Goal: Task Accomplishment & Management: Manage account settings

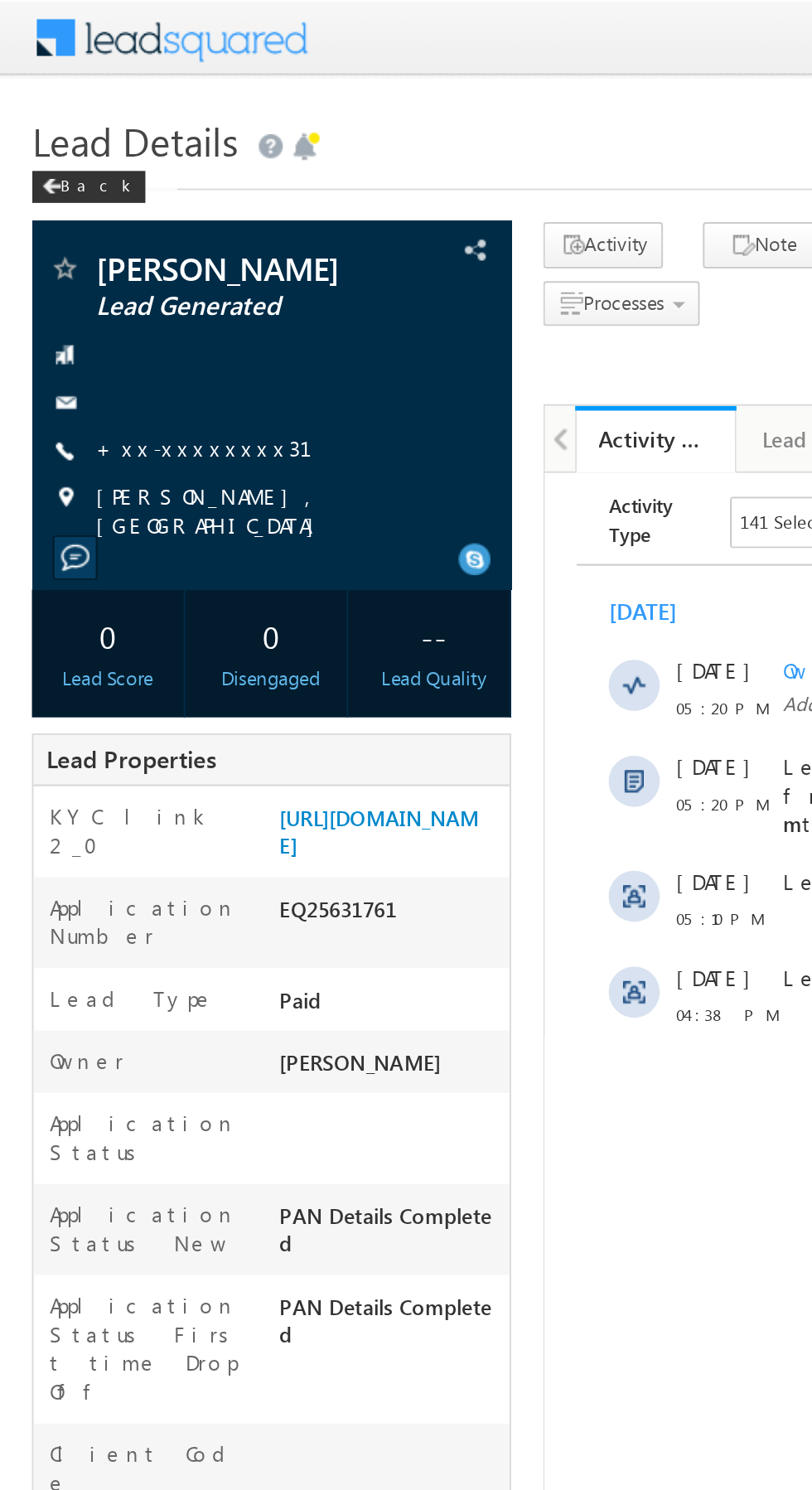
click at [97, 228] on link "+xx-xxxxxxxx31" at bounding box center [116, 232] width 133 height 14
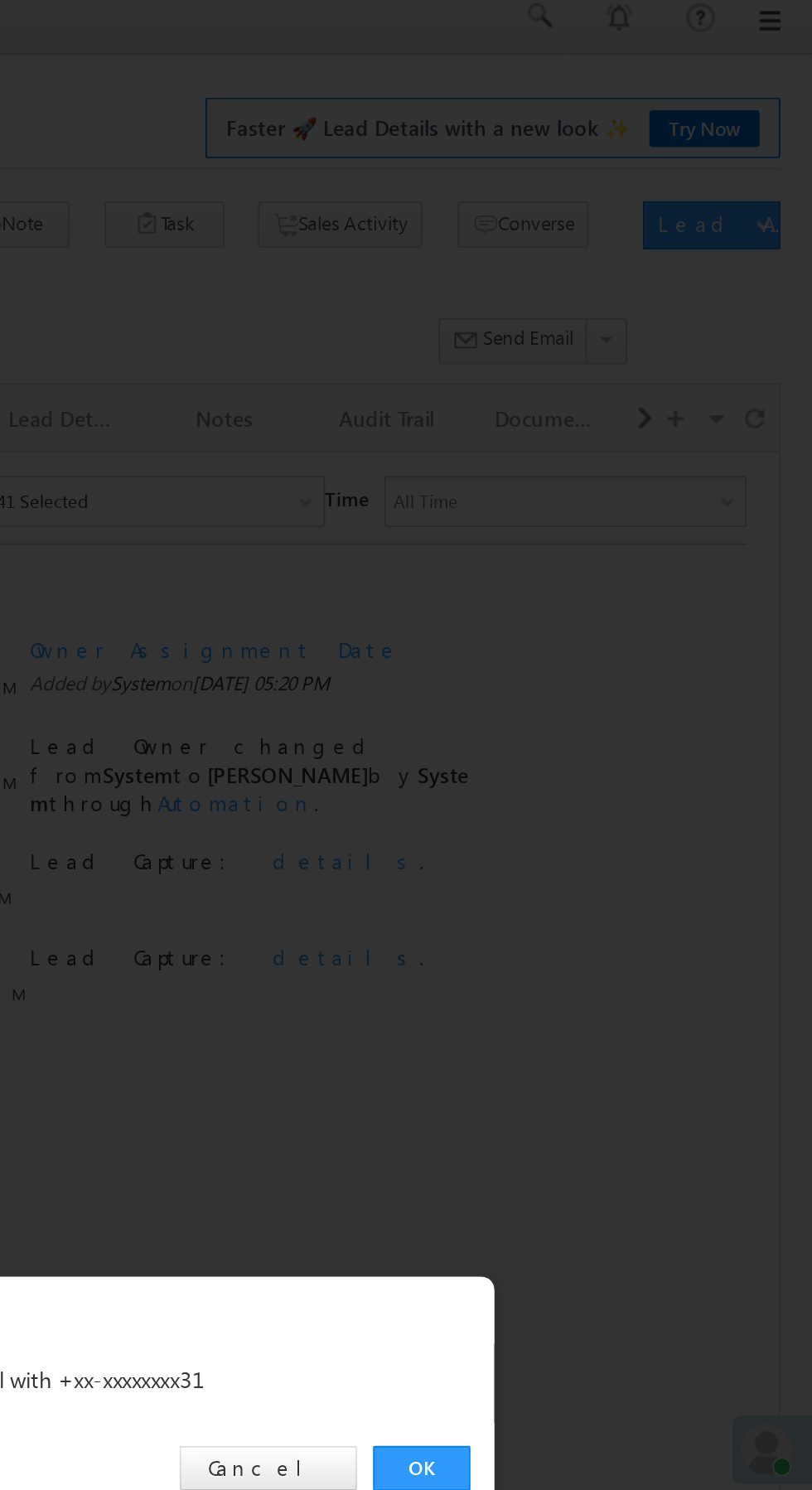
click at [609, 770] on link "OK" at bounding box center [609, 772] width 51 height 23
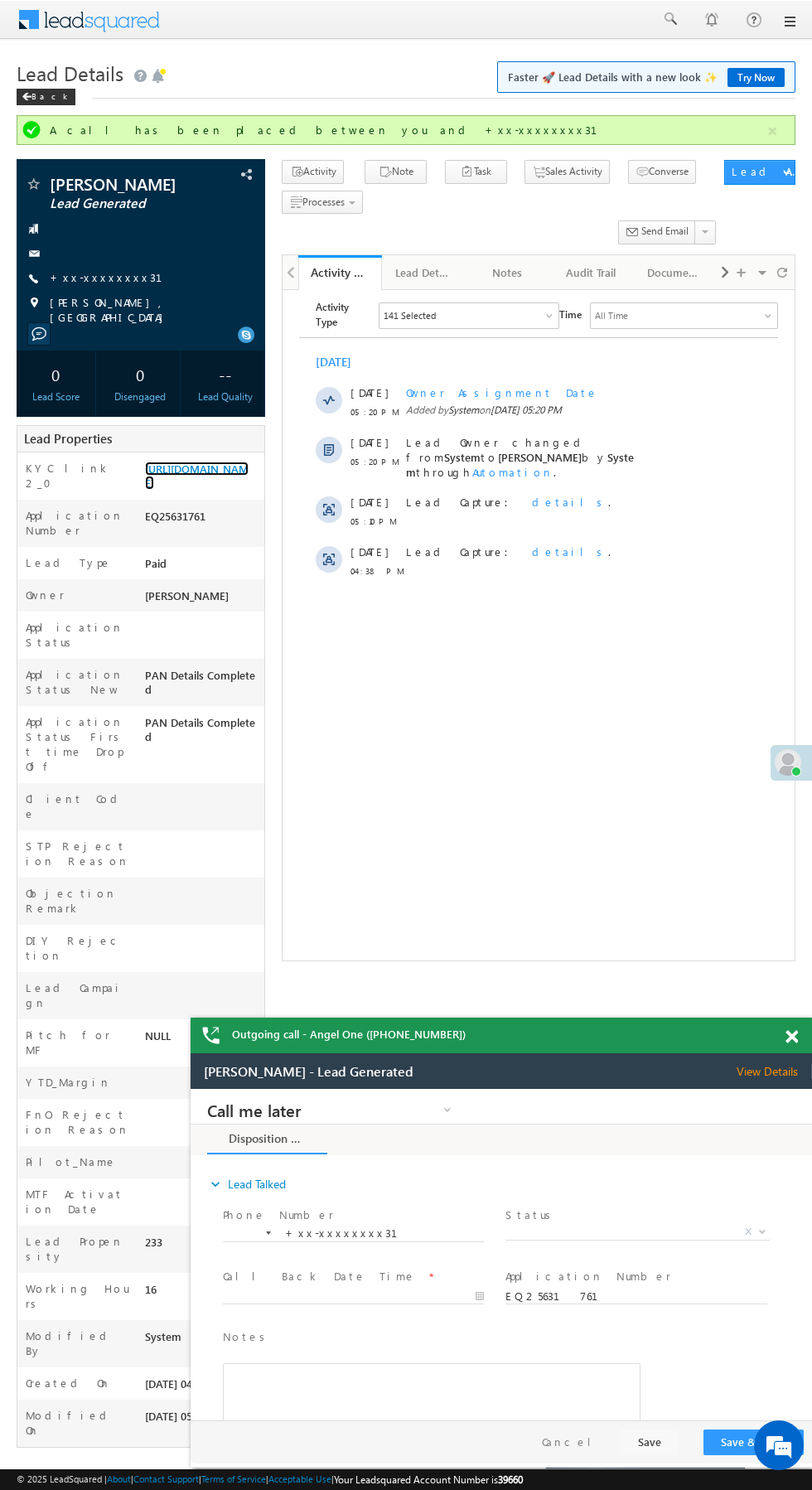
click at [200, 489] on link "[URL][DOMAIN_NAME]" at bounding box center [197, 476] width 104 height 28
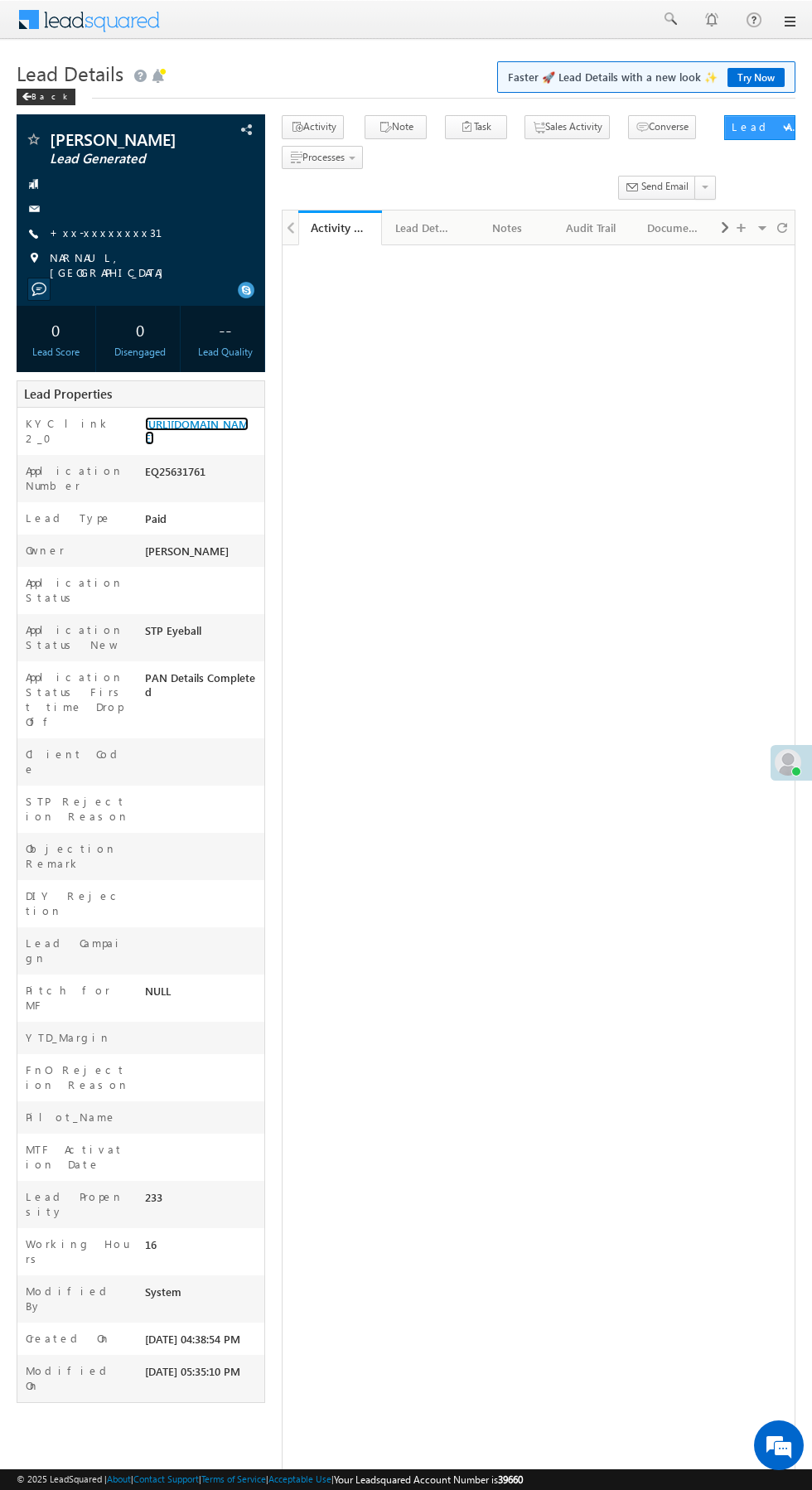
click at [201, 445] on link "[URL][DOMAIN_NAME]" at bounding box center [197, 431] width 104 height 28
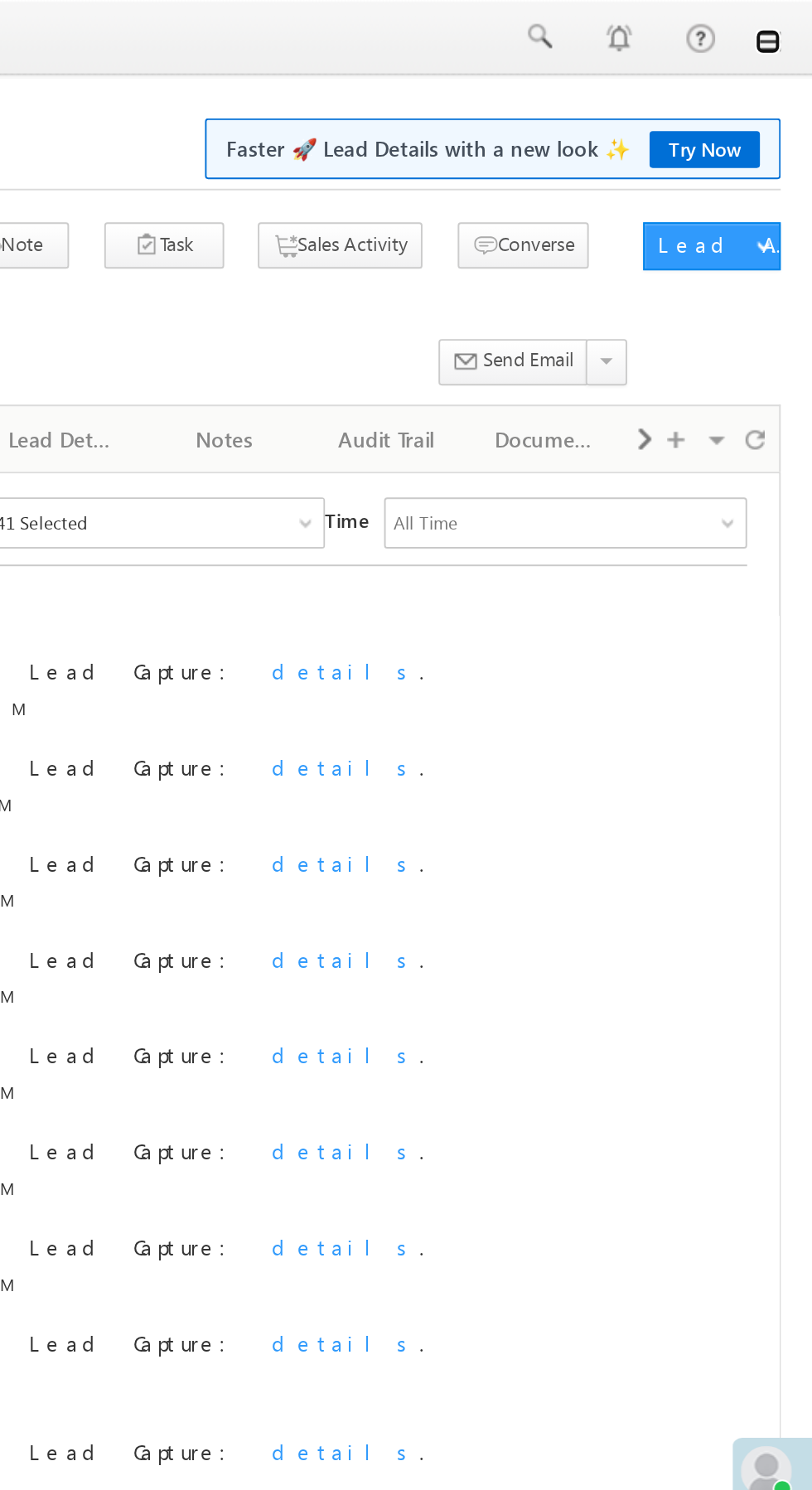
click at [788, 21] on link at bounding box center [789, 21] width 13 height 13
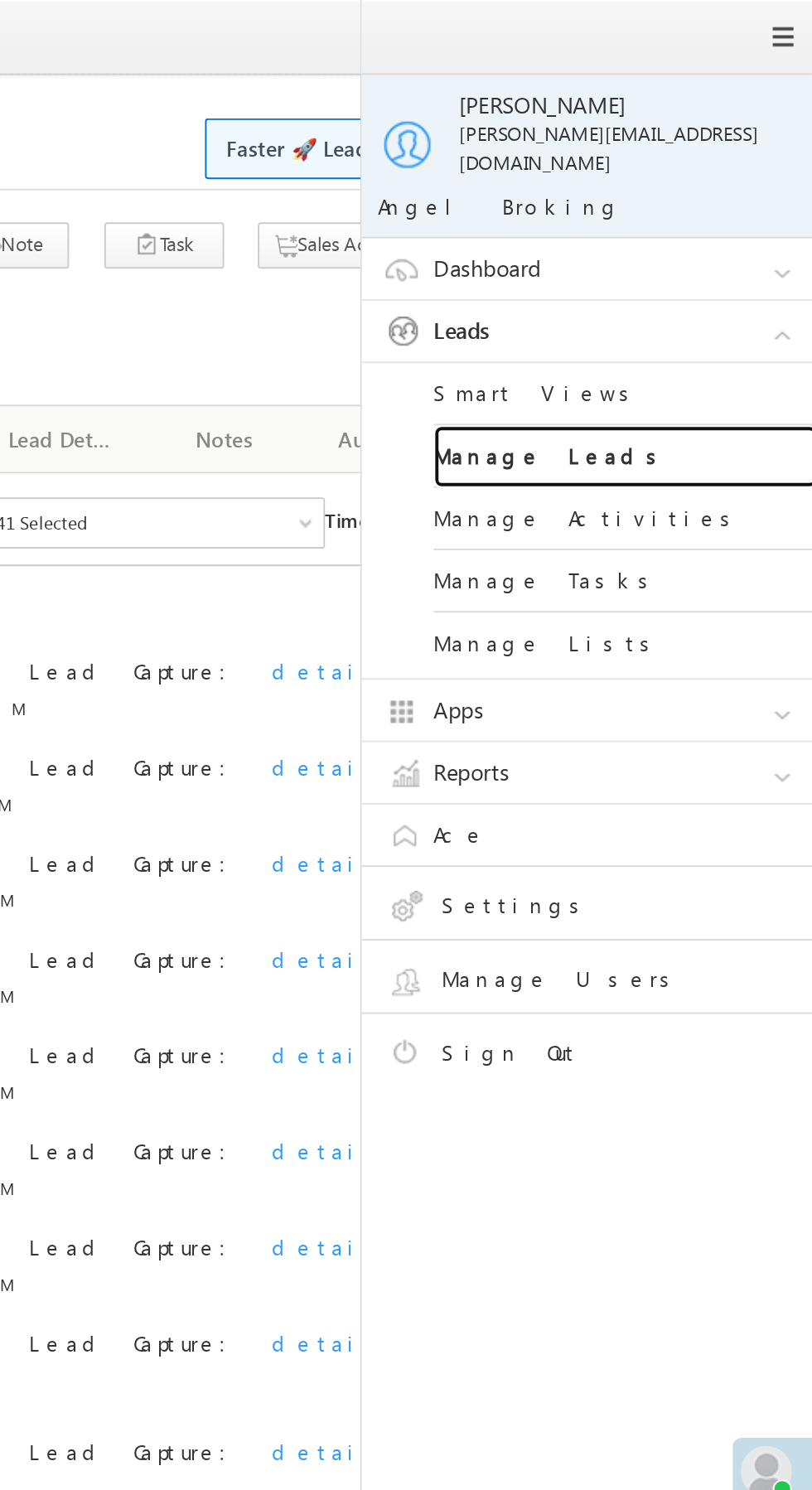
click at [742, 221] on link "Manage Leads" at bounding box center [715, 236] width 199 height 32
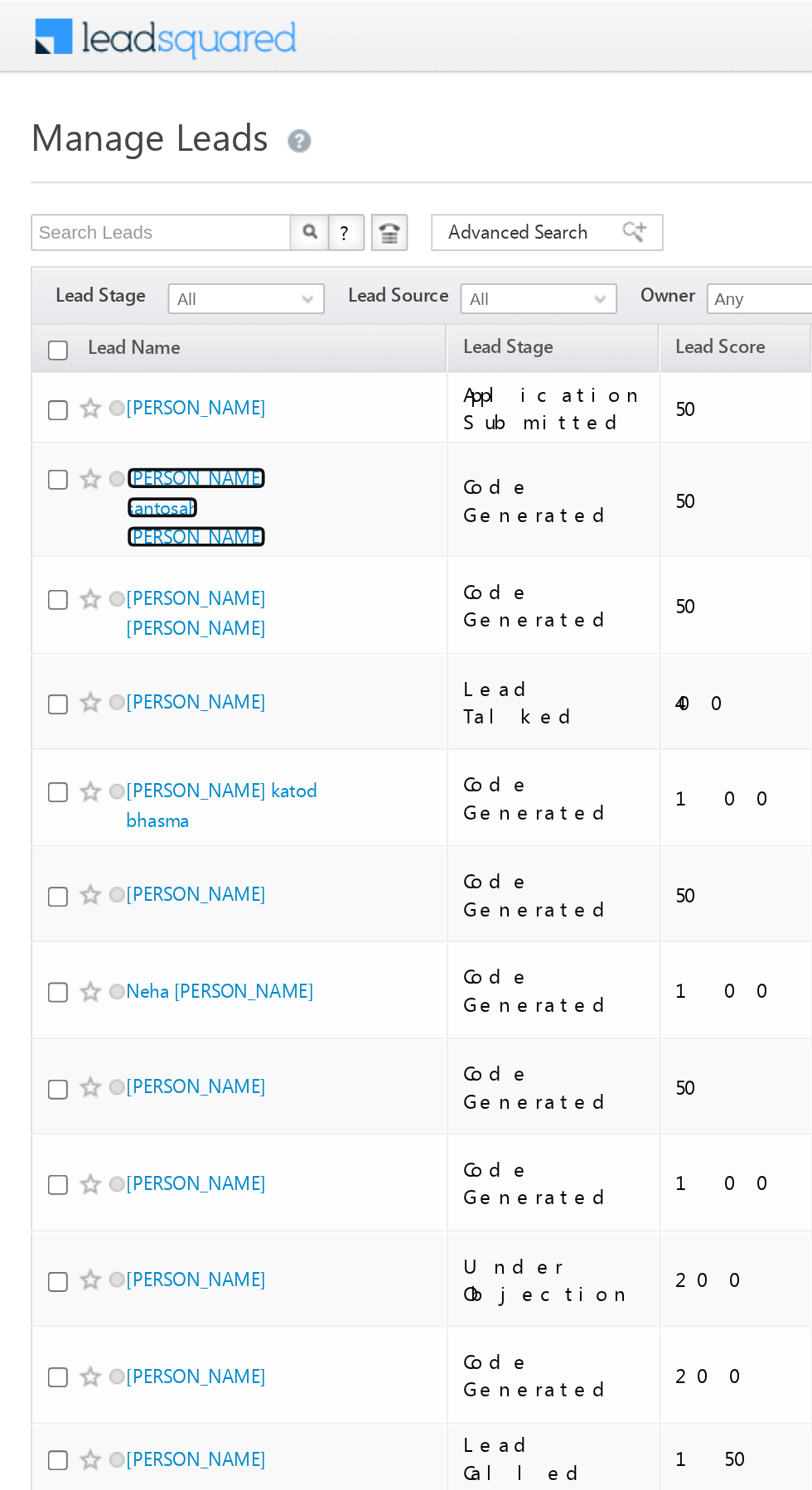
click at [121, 254] on link "Sandesh santosah Thorat" at bounding box center [105, 273] width 75 height 44
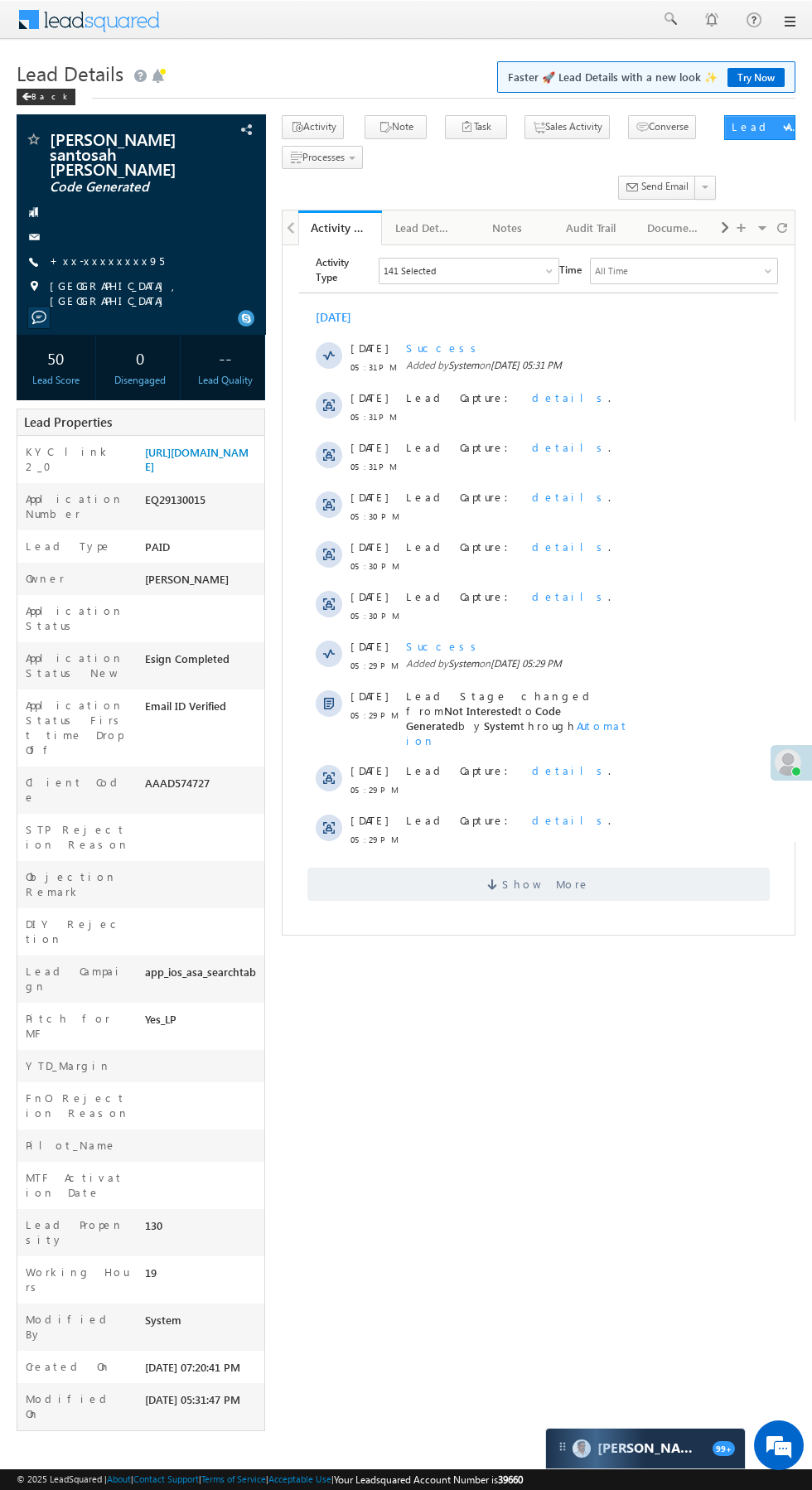
click at [605, 867] on span "Show More" at bounding box center [539, 884] width 463 height 33
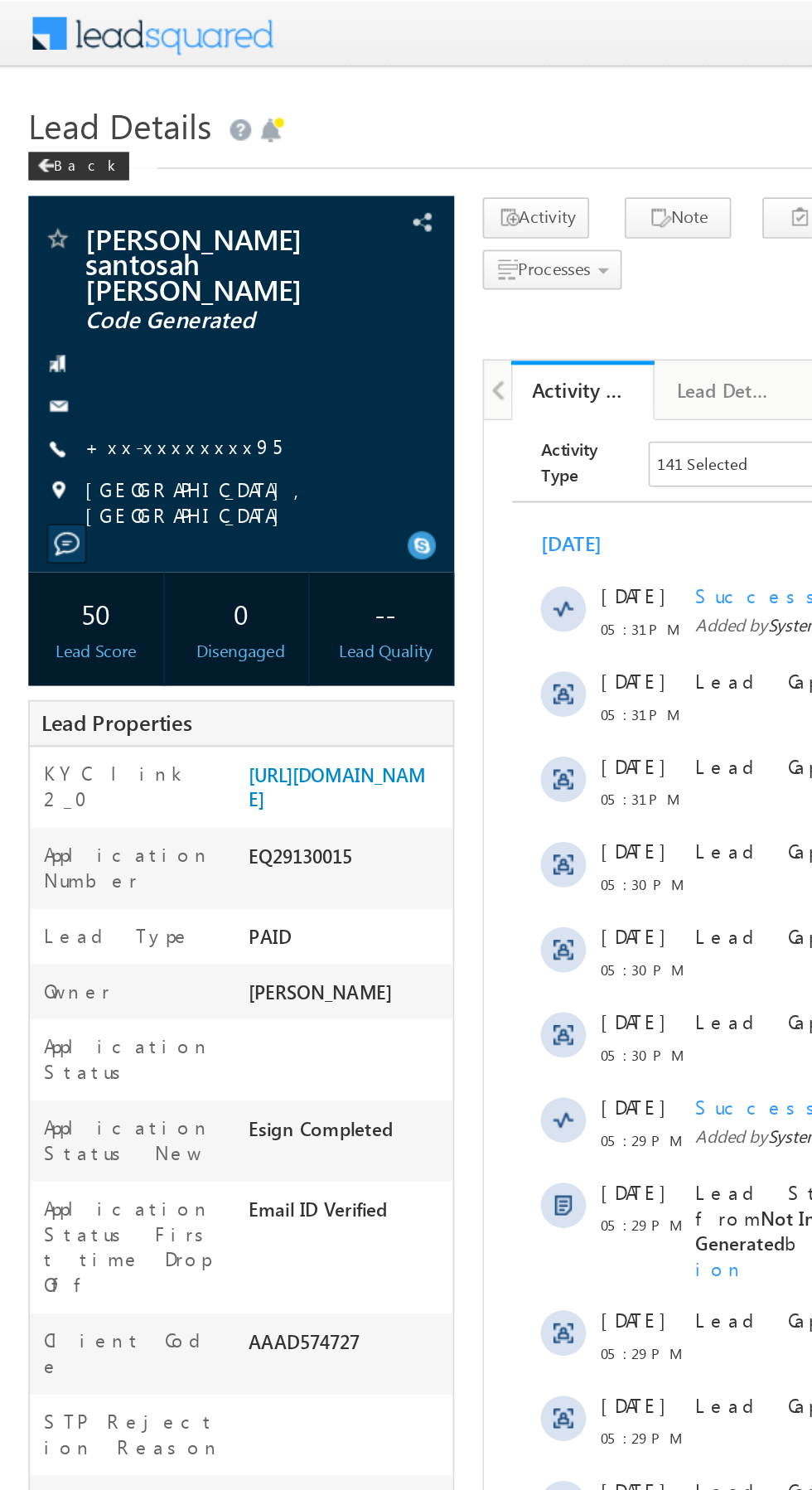
click at [95, 254] on link "+xx-xxxxxxxx95" at bounding box center [107, 261] width 114 height 14
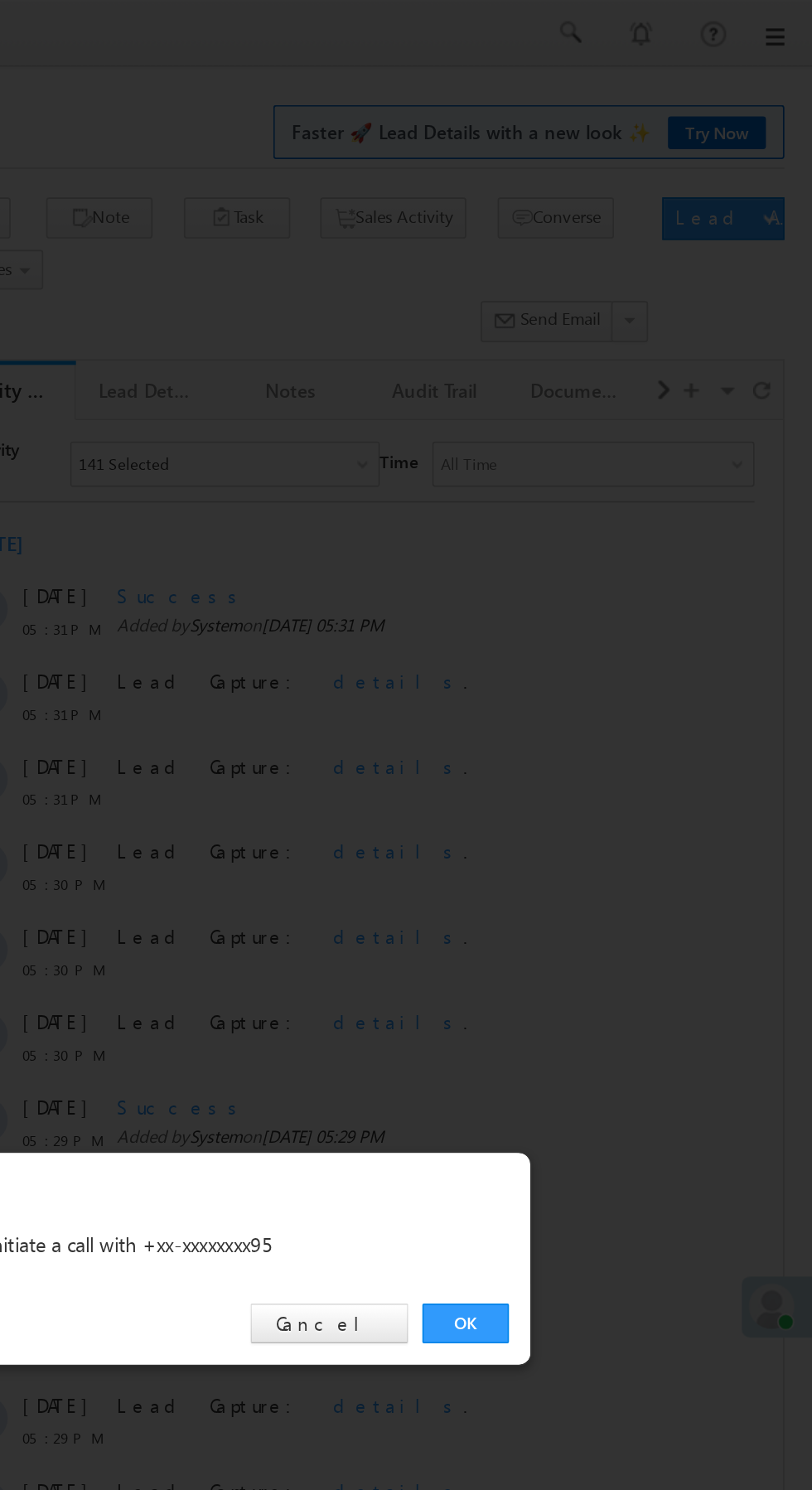
click at [605, 773] on link "OK" at bounding box center [609, 772] width 51 height 23
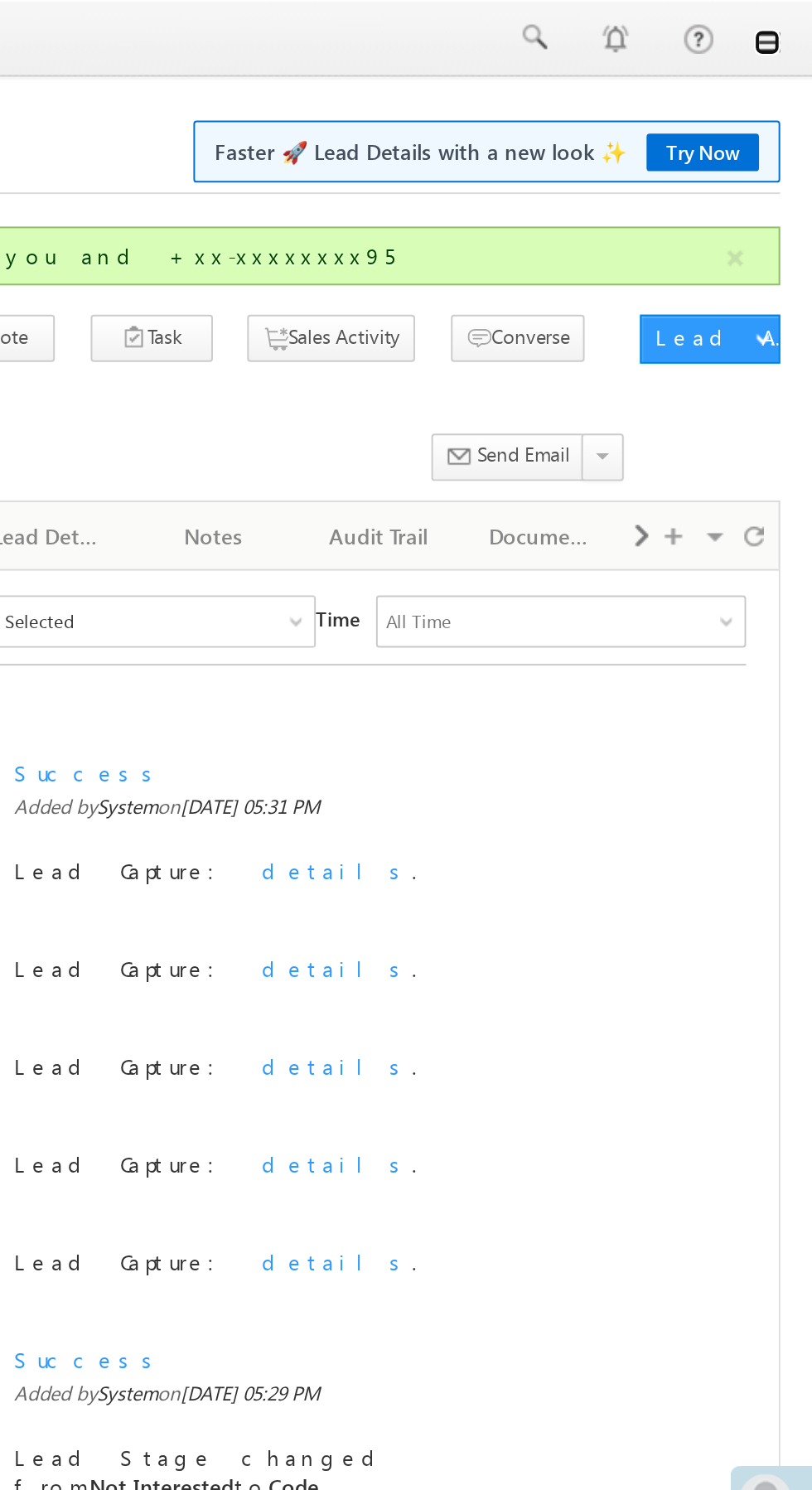
click at [793, 27] on link at bounding box center [789, 21] width 13 height 13
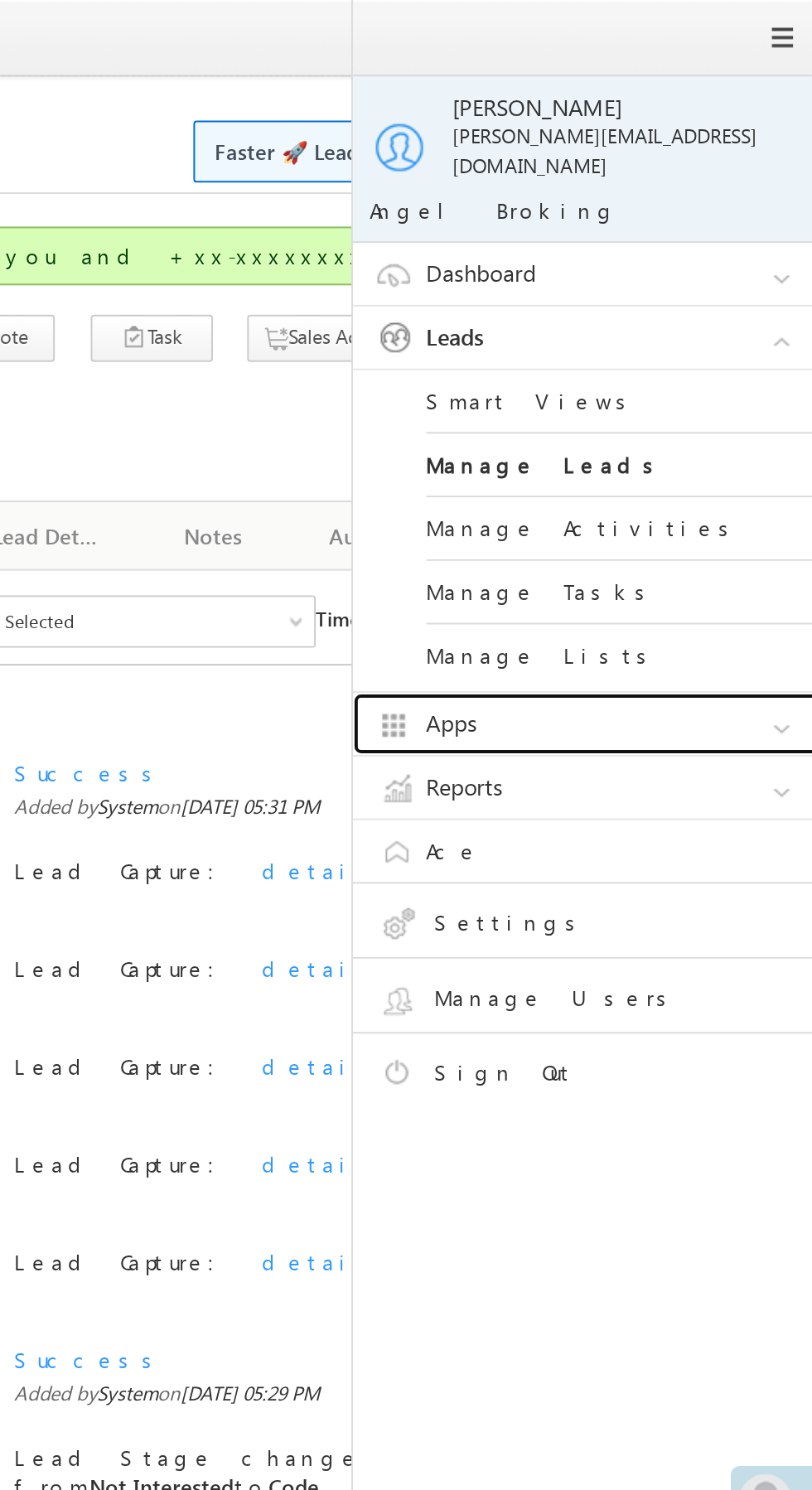
click at [701, 352] on link "Apps" at bounding box center [703, 368] width 248 height 32
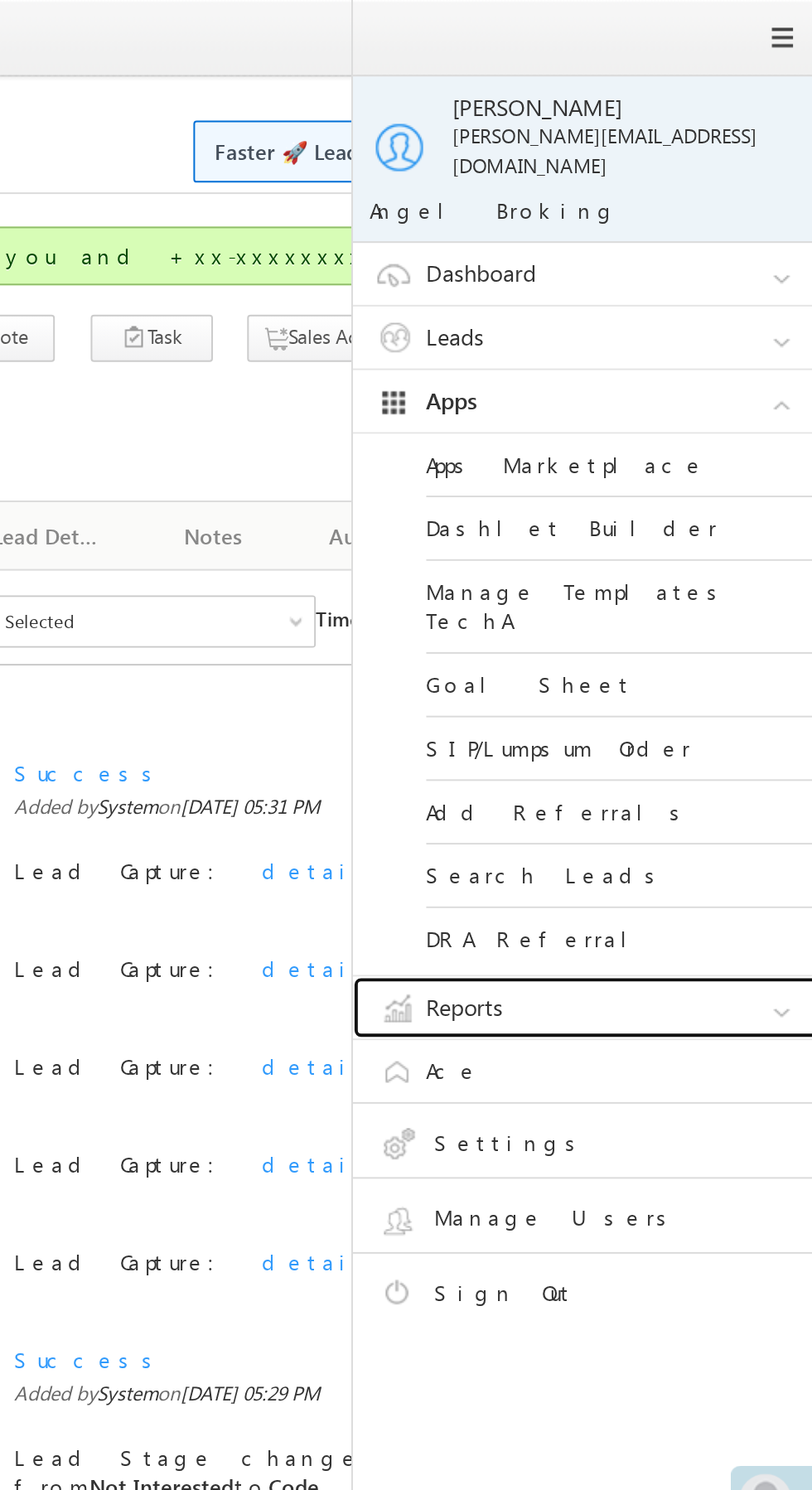
click at [696, 496] on link "Reports" at bounding box center [703, 512] width 248 height 32
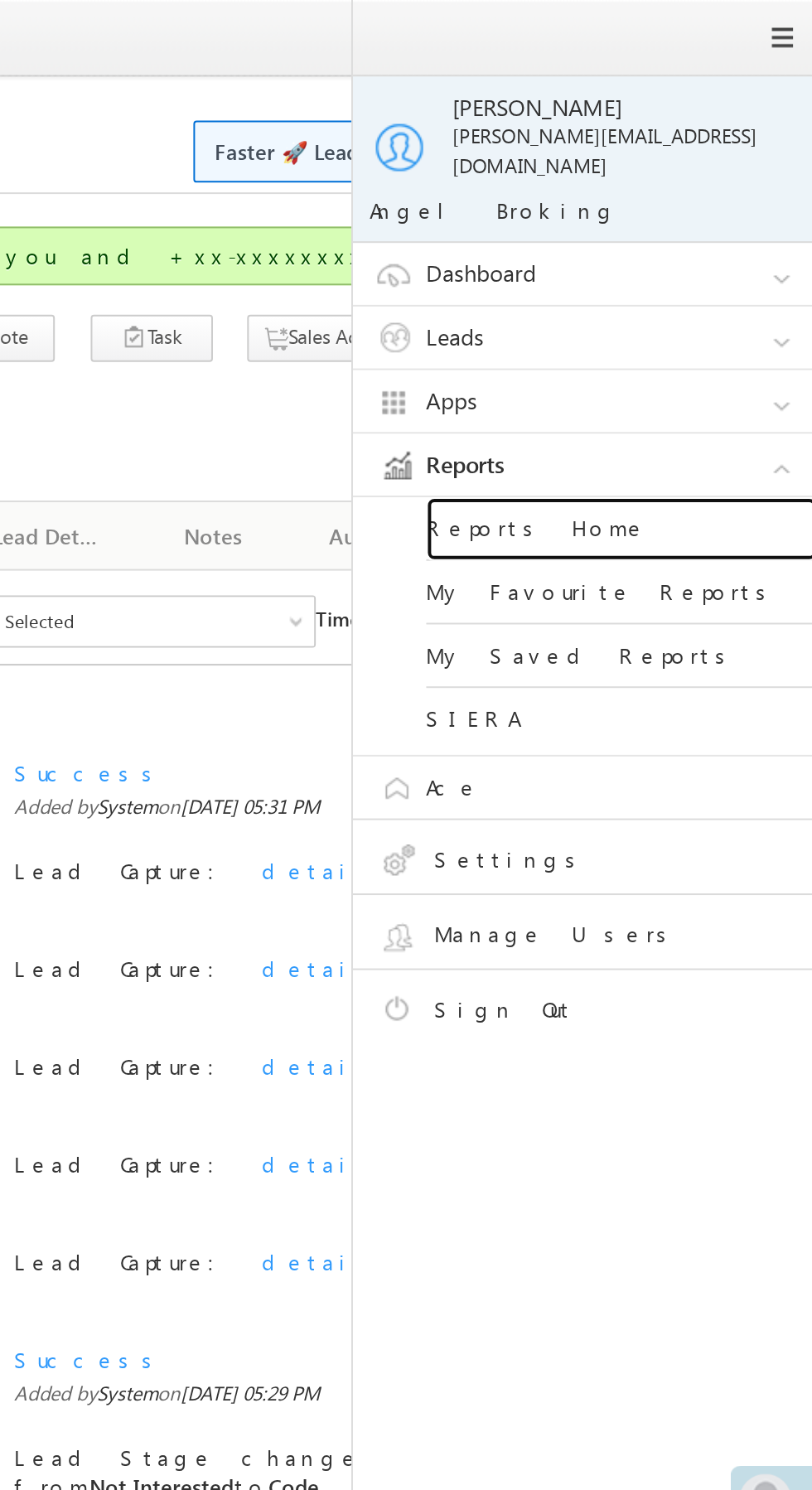
click at [713, 263] on link "Reports Home" at bounding box center [715, 269] width 199 height 32
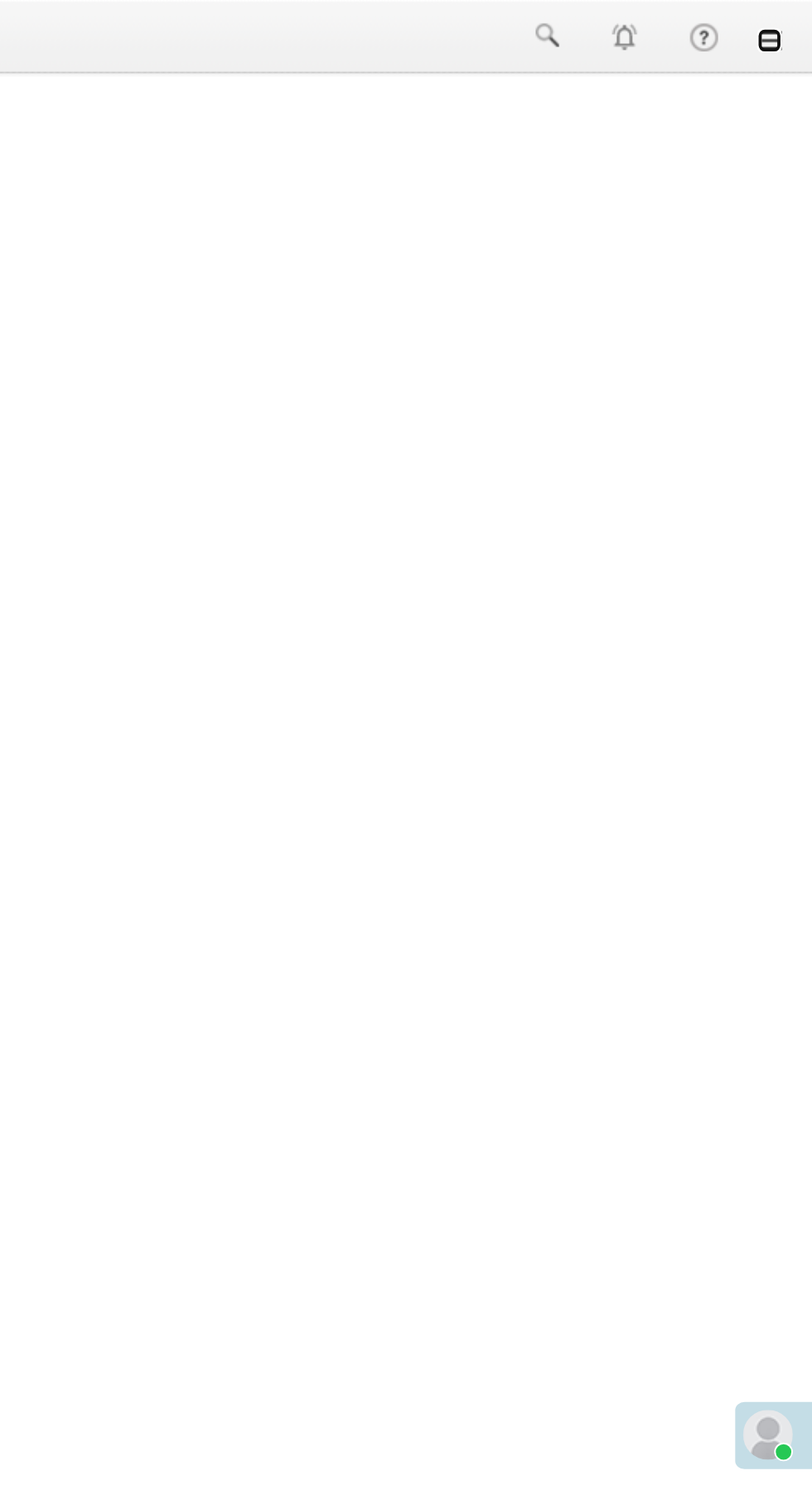
click at [790, 22] on link at bounding box center [789, 21] width 13 height 13
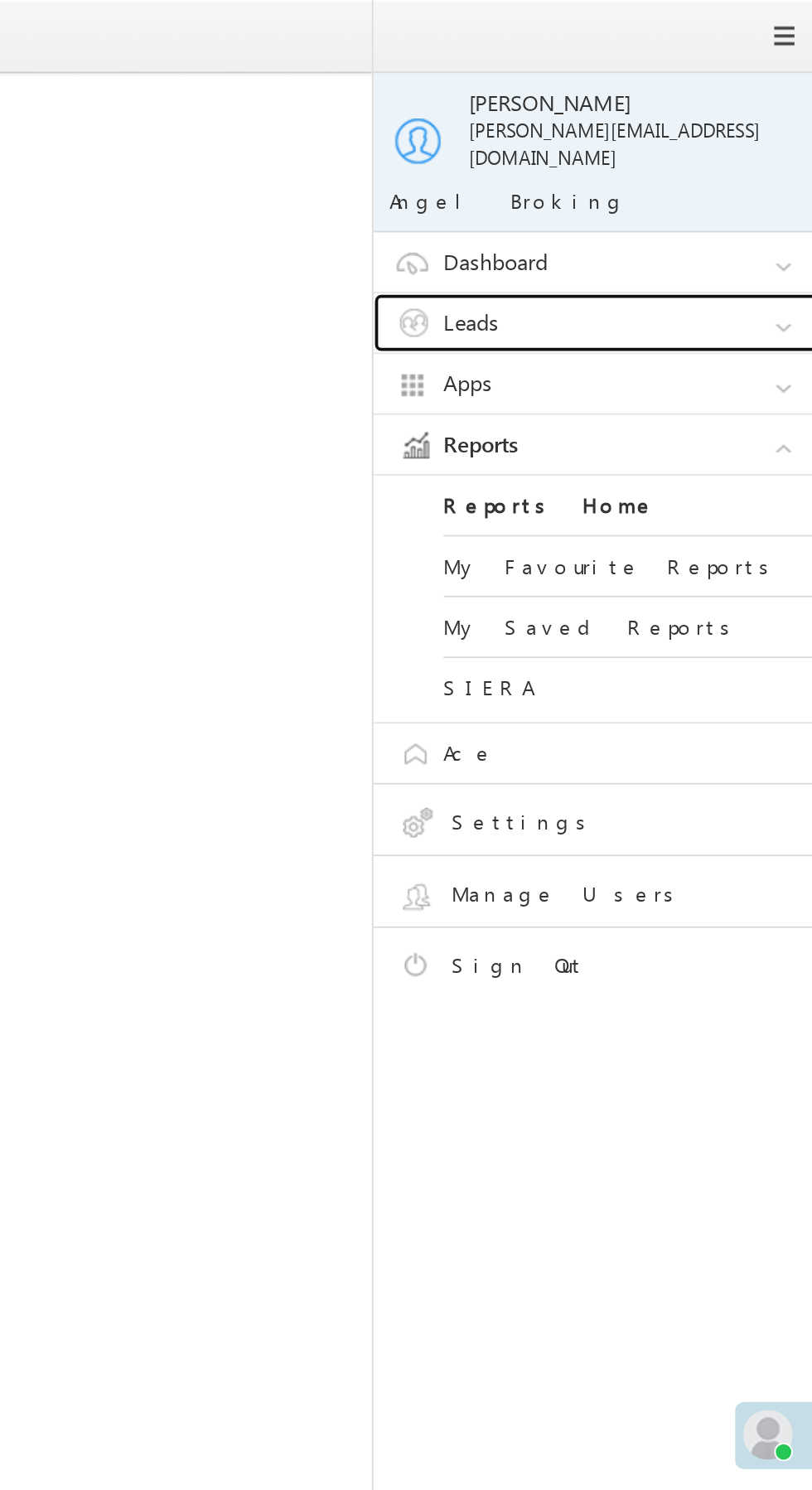
click at [722, 157] on link "Leads" at bounding box center [703, 172] width 248 height 32
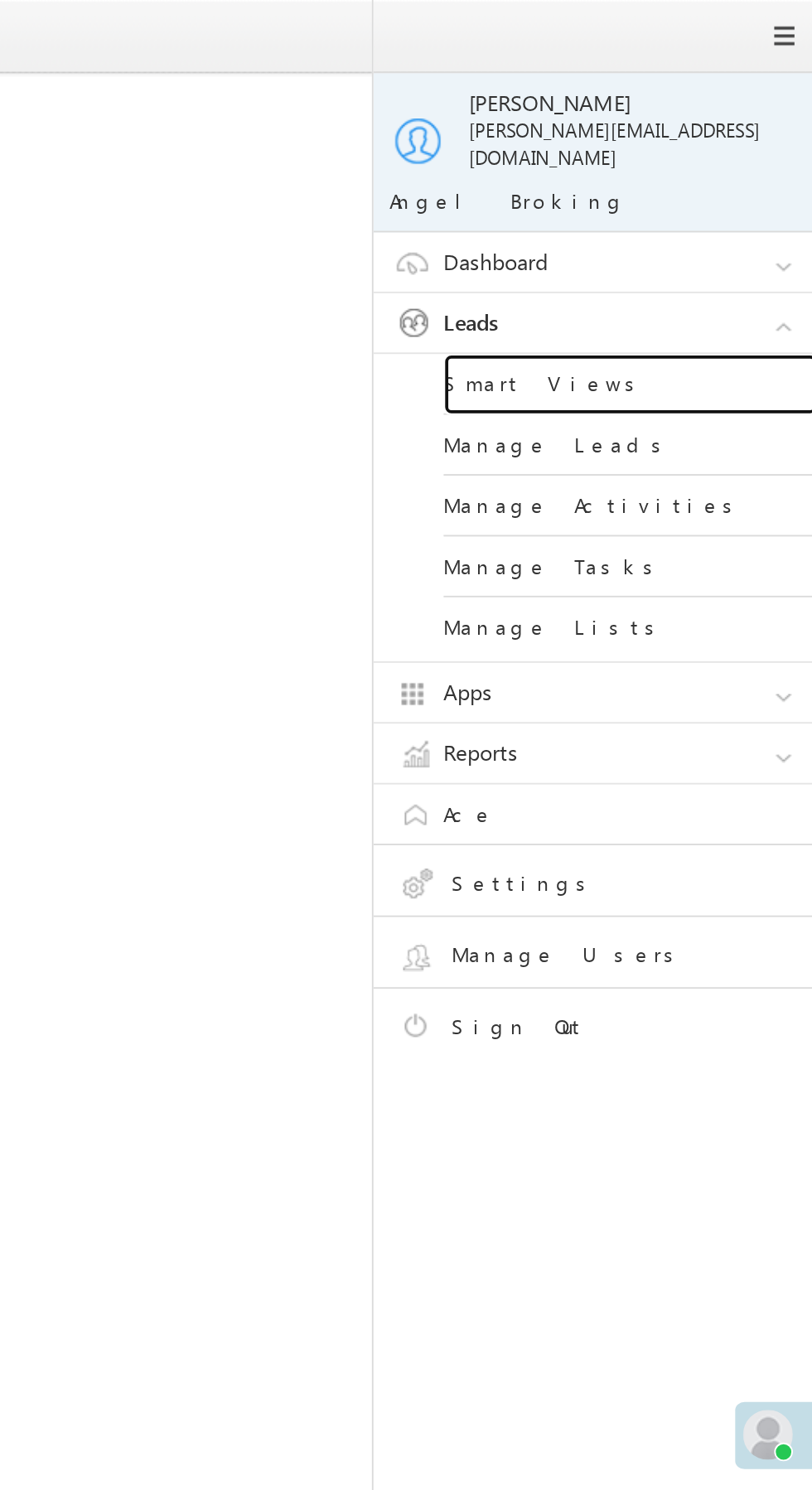
click at [707, 188] on link "Smart Views" at bounding box center [715, 204] width 199 height 32
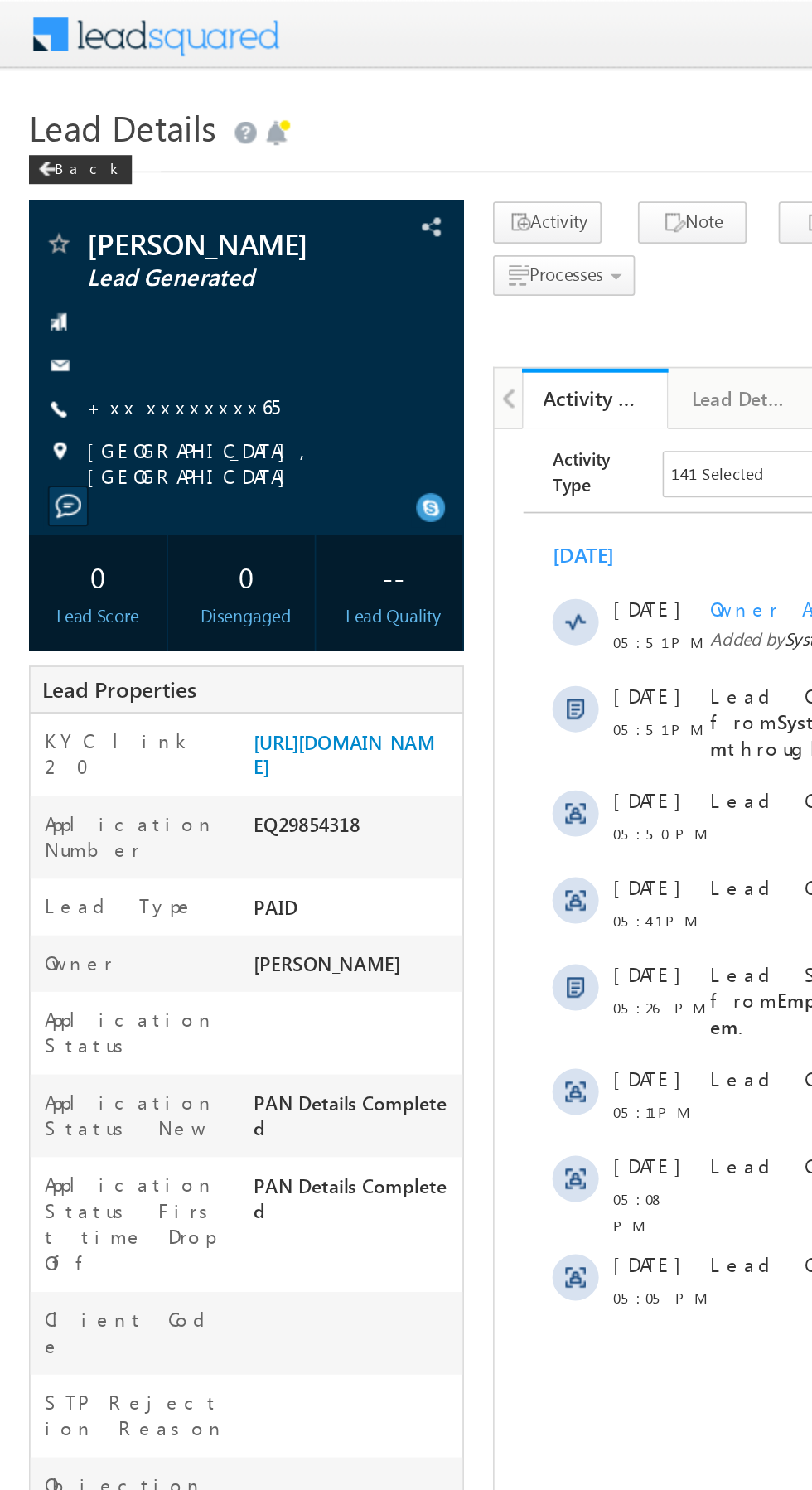
click at [100, 226] on link "+xx-xxxxxxxx65" at bounding box center [105, 232] width 110 height 14
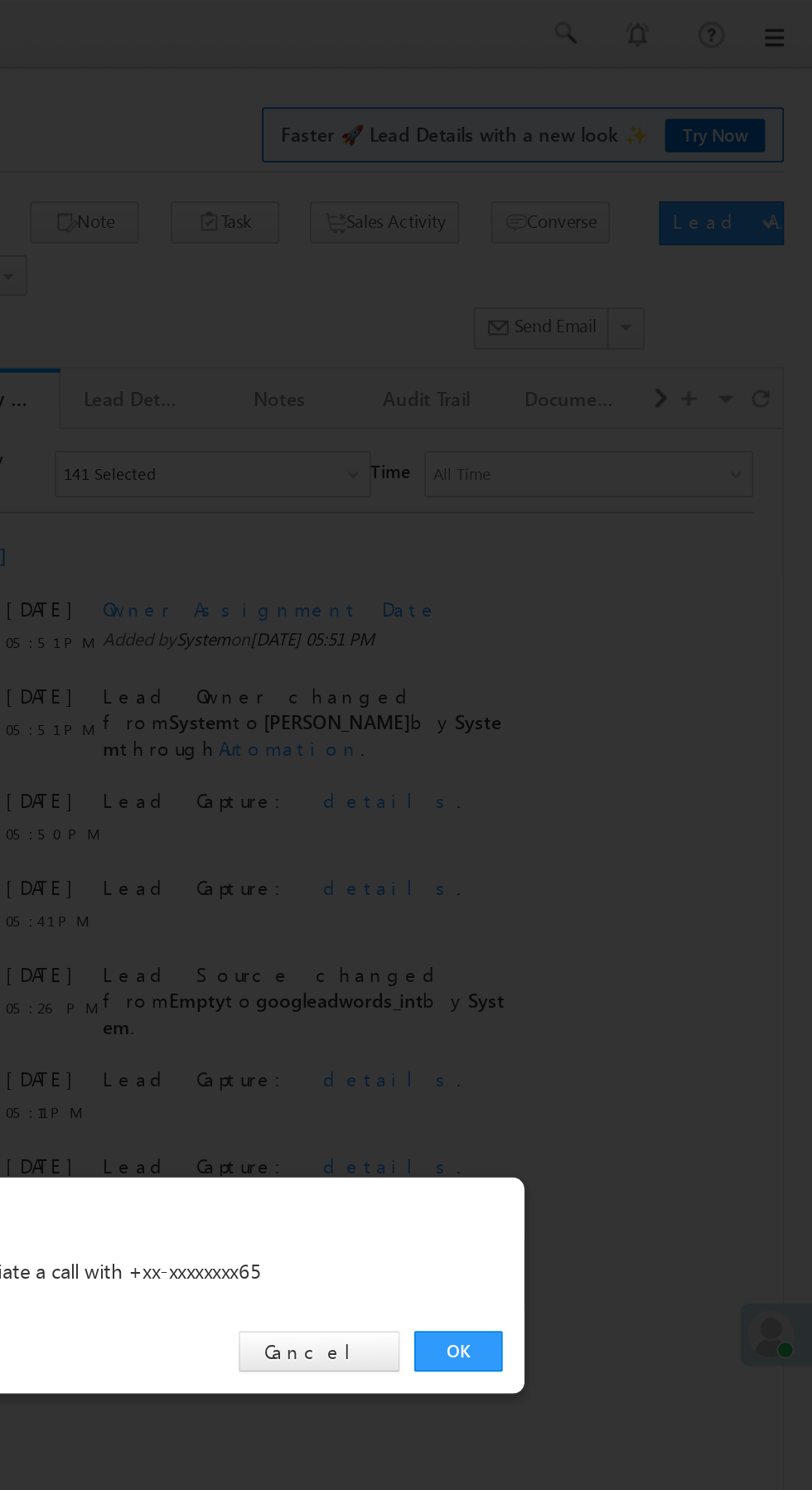
click at [606, 770] on link "OK" at bounding box center [609, 772] width 51 height 23
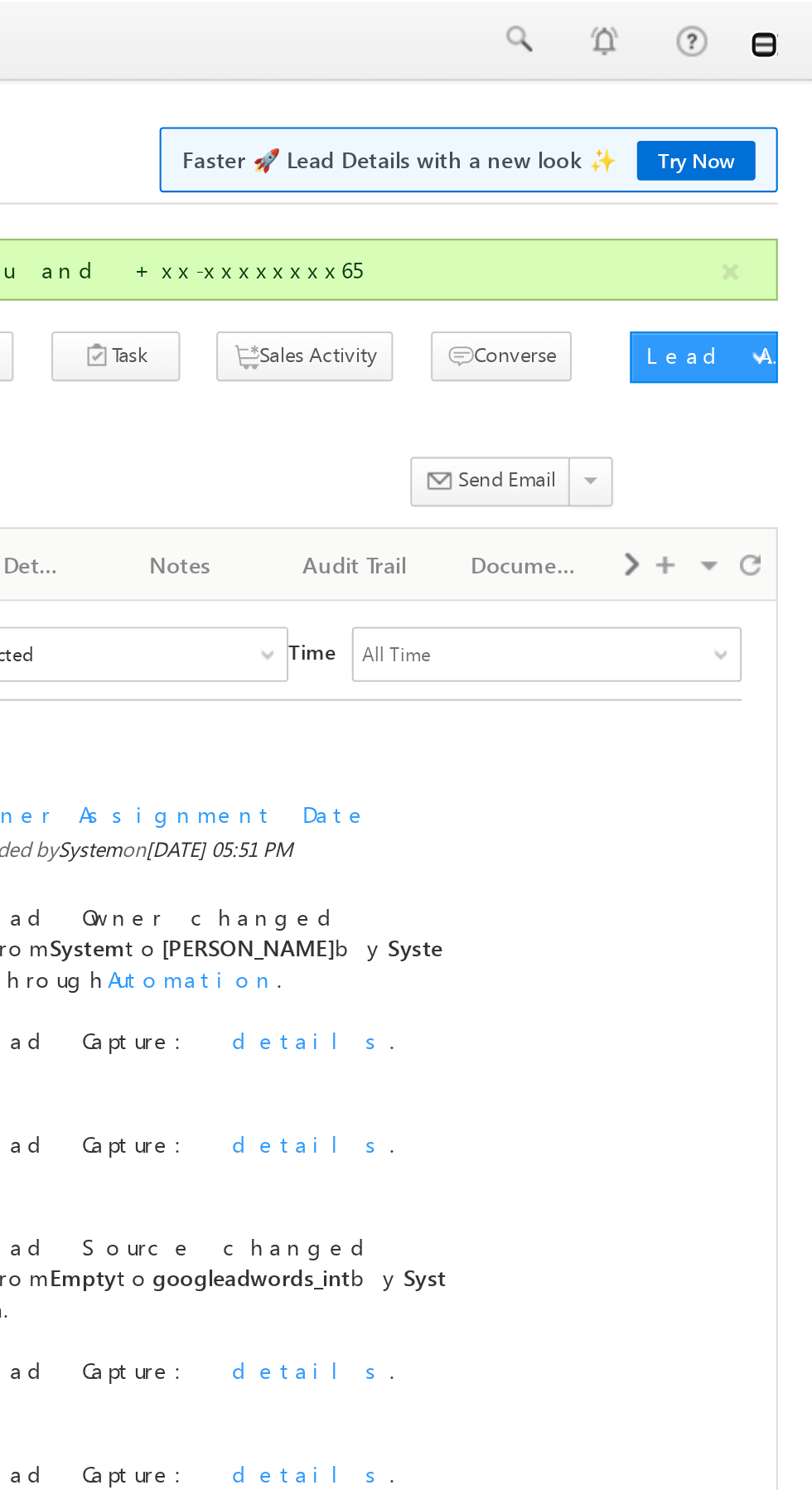
click at [789, 24] on link at bounding box center [789, 21] width 13 height 13
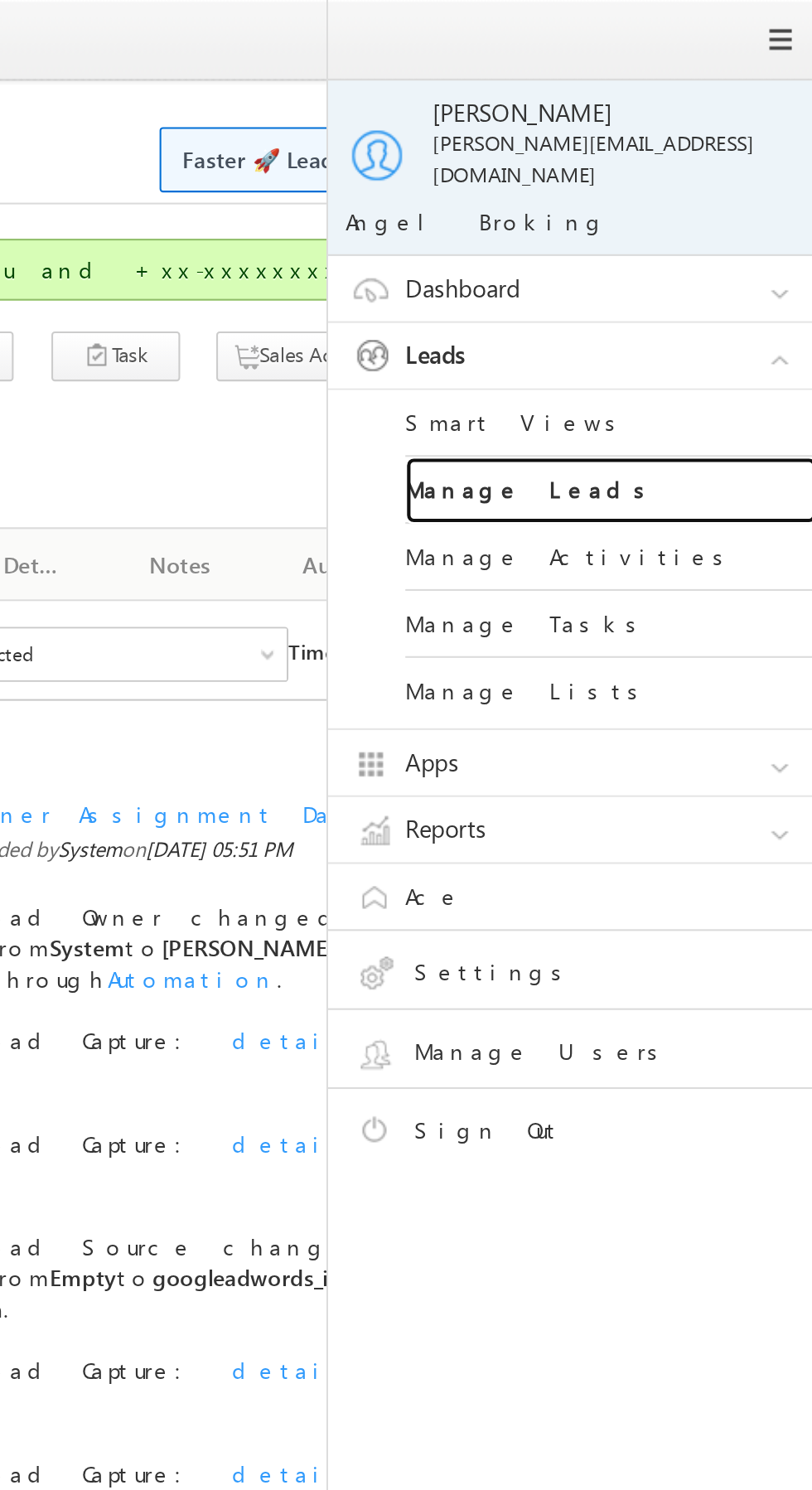
click at [742, 223] on link "Manage Leads" at bounding box center [715, 236] width 199 height 32
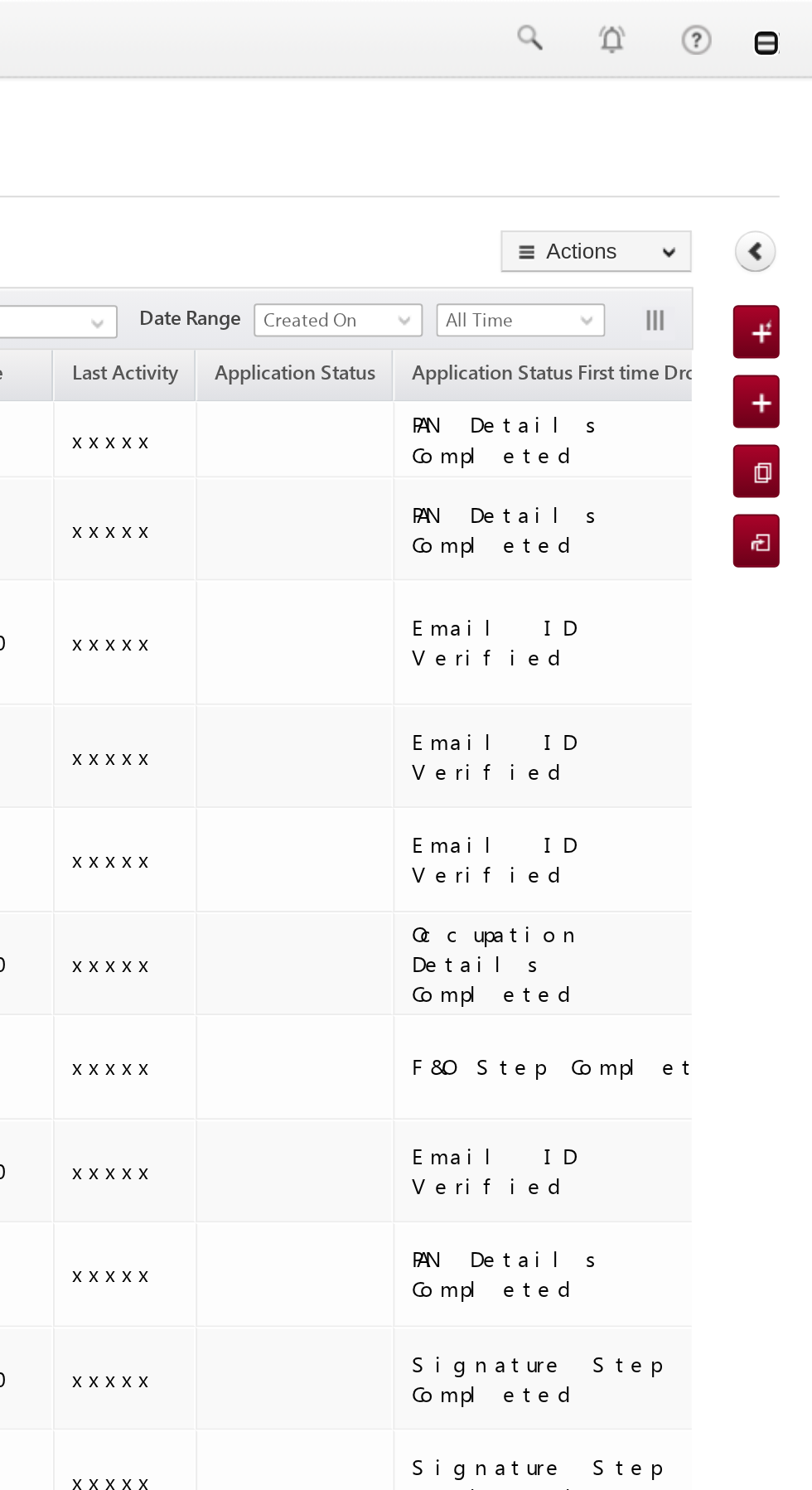
click at [789, 22] on link at bounding box center [789, 21] width 13 height 13
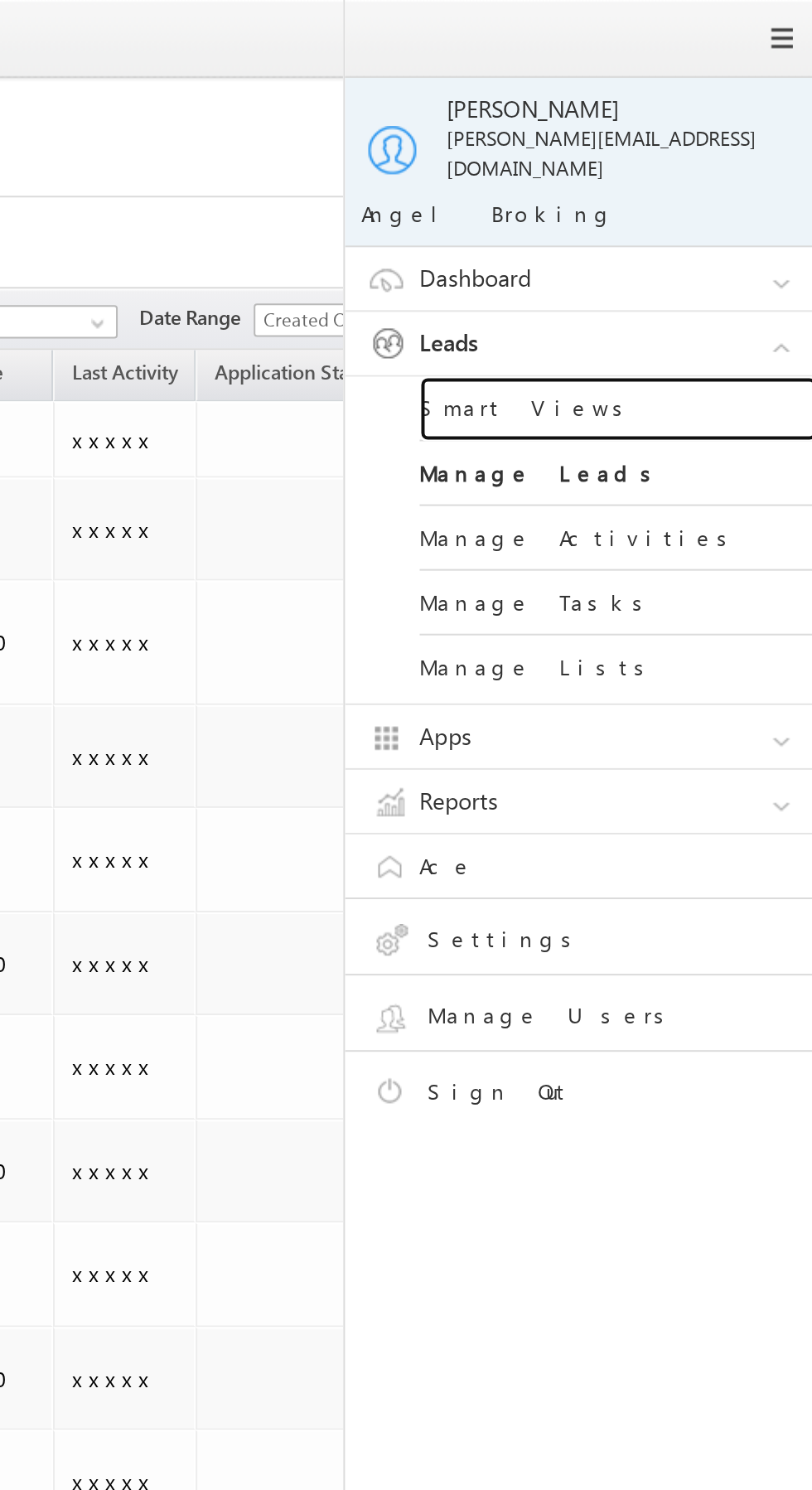
click at [731, 189] on link "Smart Views" at bounding box center [715, 204] width 199 height 32
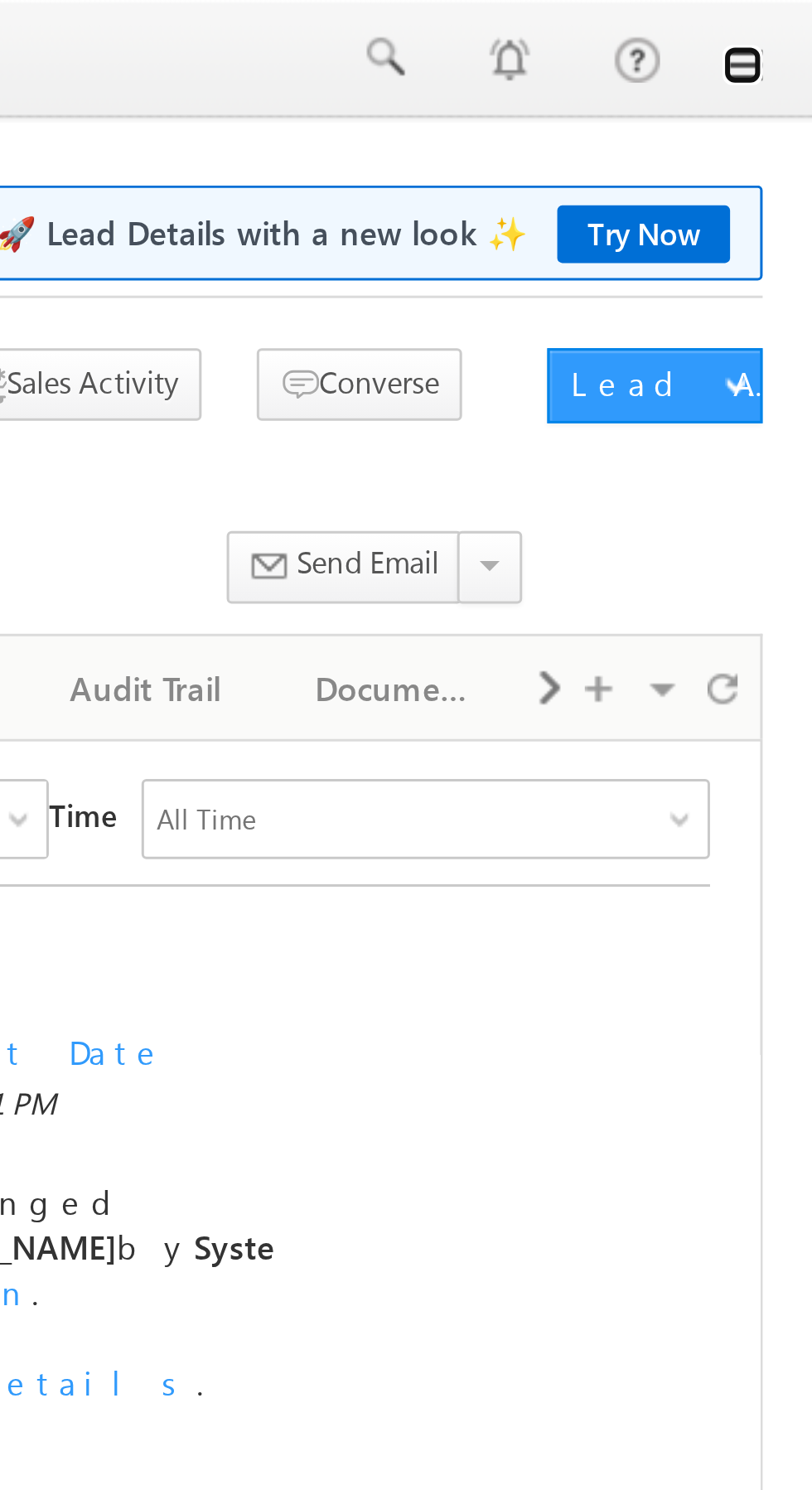
click at [792, 24] on link at bounding box center [789, 21] width 13 height 13
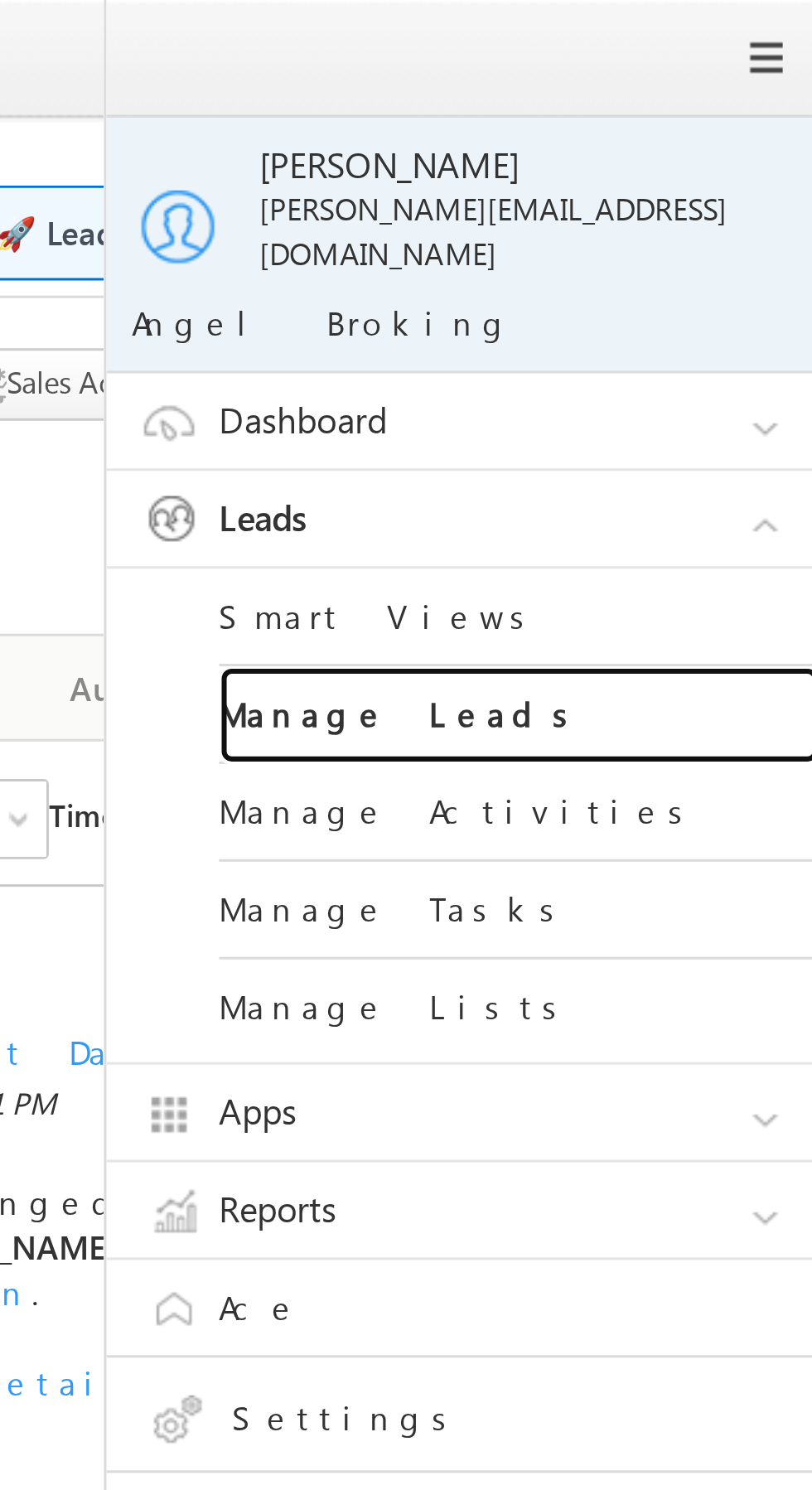
click at [709, 223] on link "Manage Leads" at bounding box center [715, 236] width 199 height 32
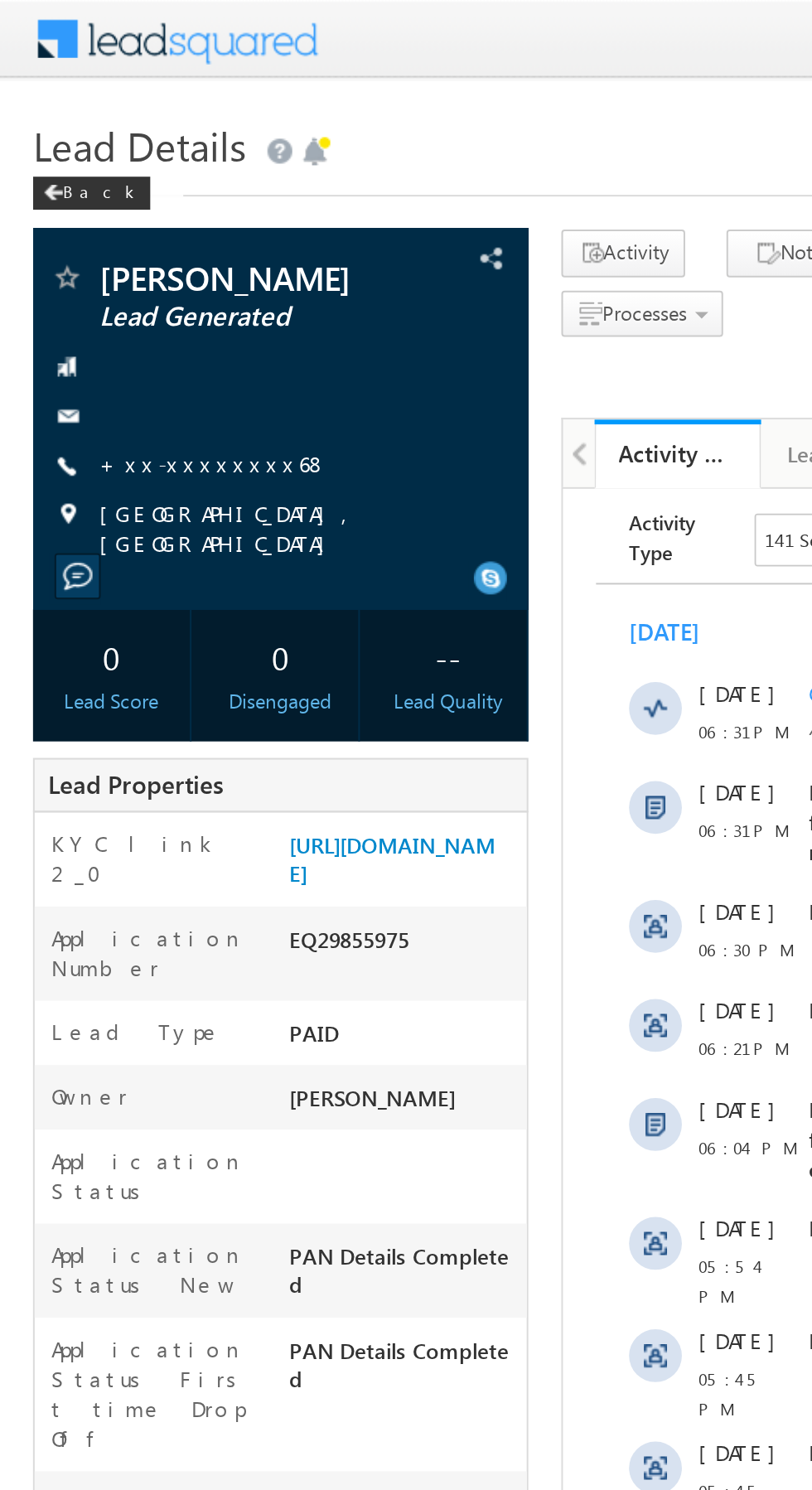
click at [93, 232] on link "+xx-xxxxxxxx68" at bounding box center [108, 232] width 115 height 14
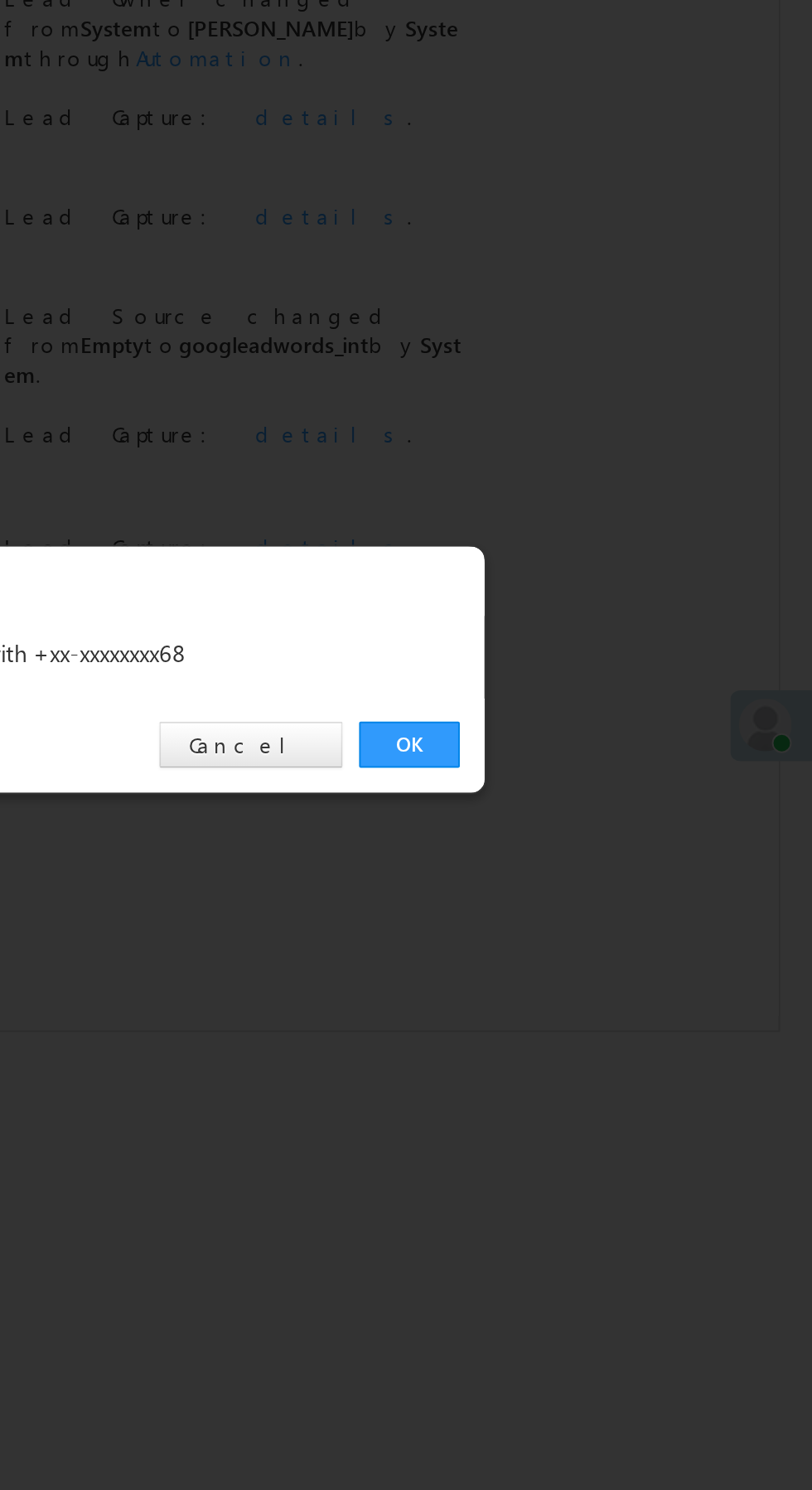
click at [612, 770] on link "OK" at bounding box center [609, 772] width 51 height 23
